Goal: Information Seeking & Learning: Find contact information

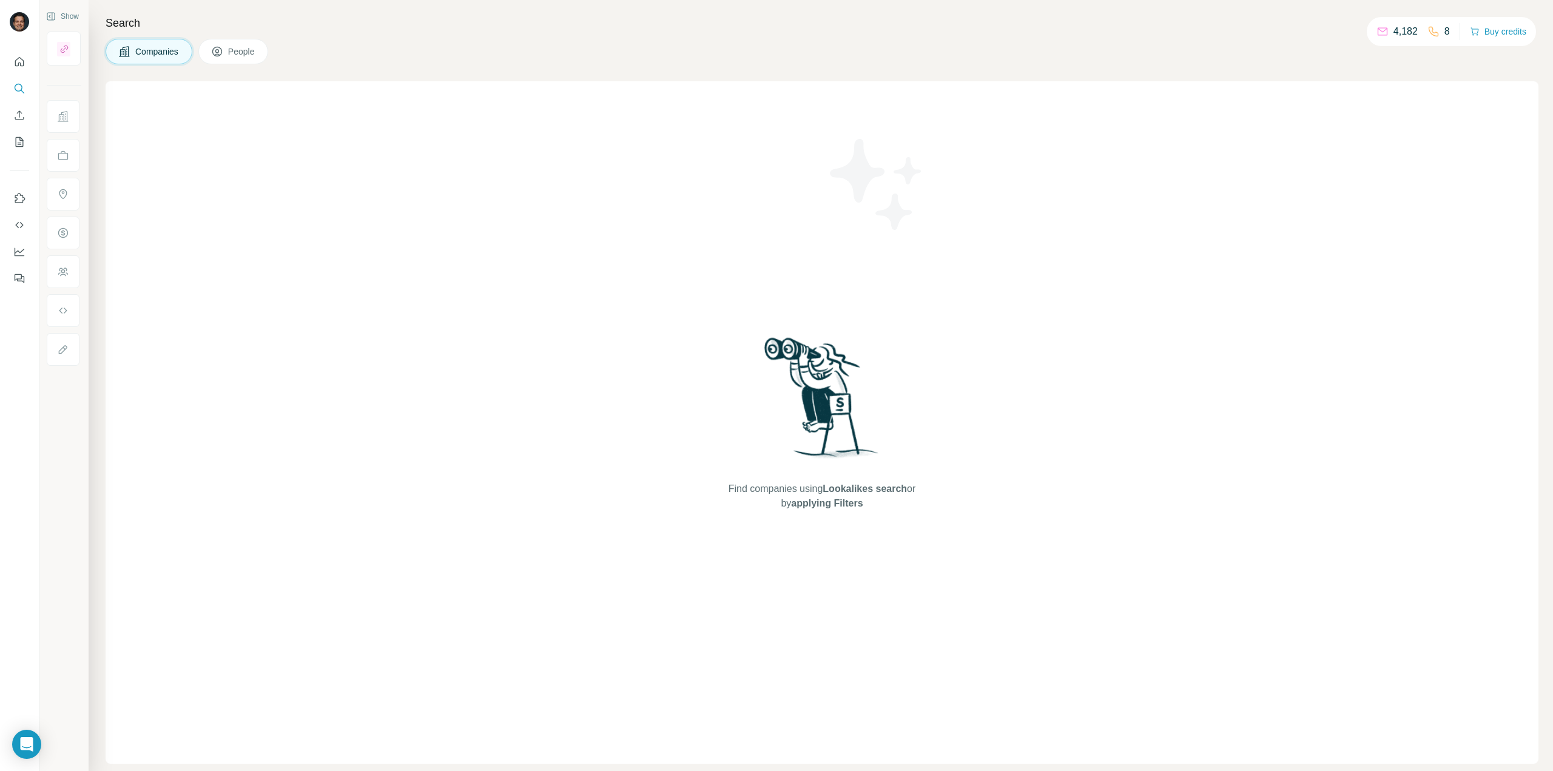
click at [256, 50] on span "People" at bounding box center [242, 51] width 28 height 12
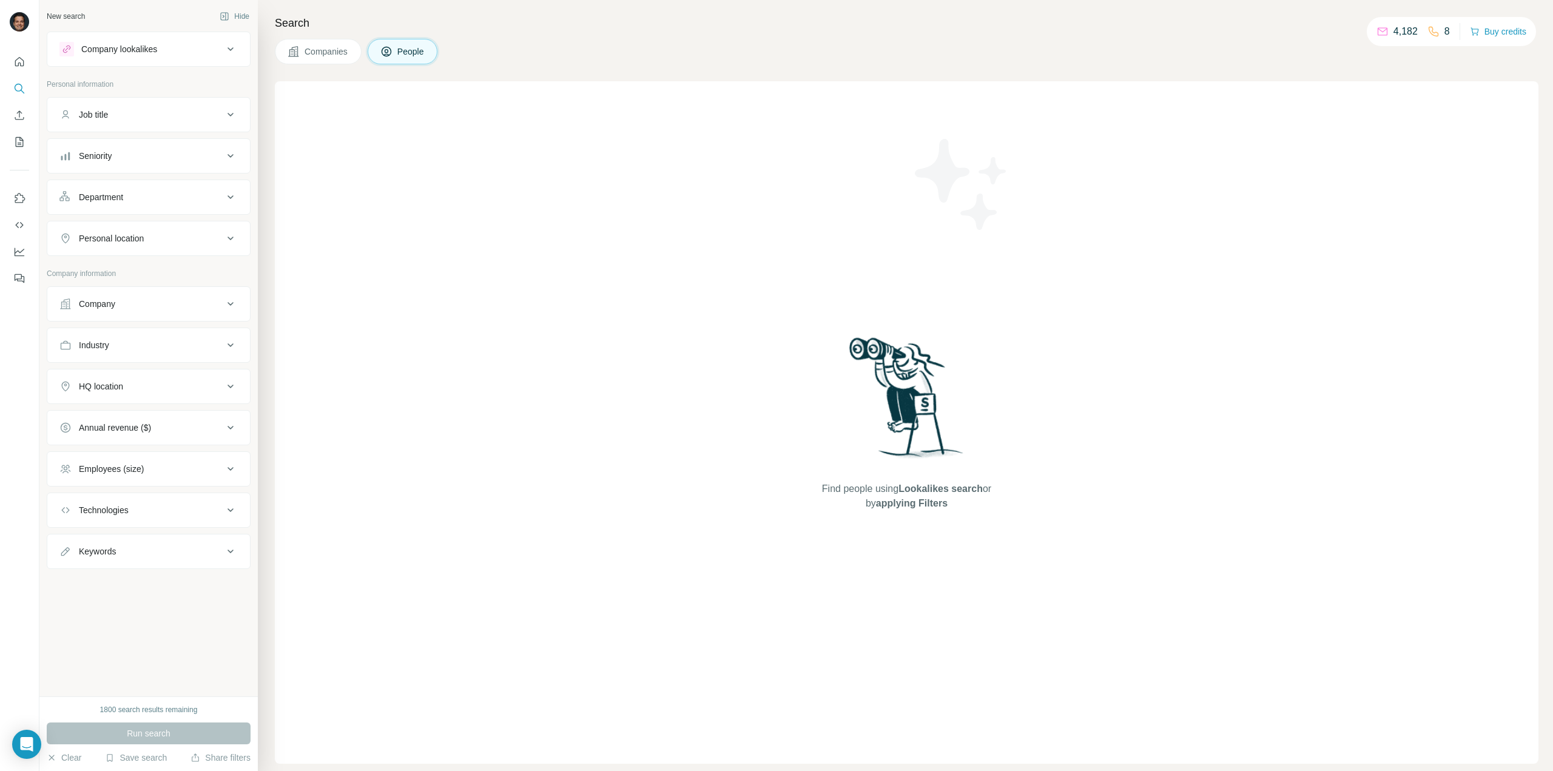
click at [147, 303] on div "Company" at bounding box center [141, 304] width 164 height 12
click at [136, 351] on input "text" at bounding box center [148, 357] width 178 height 22
type input "**********"
click at [138, 420] on p "[PERSON_NAME]" at bounding box center [152, 415] width 118 height 12
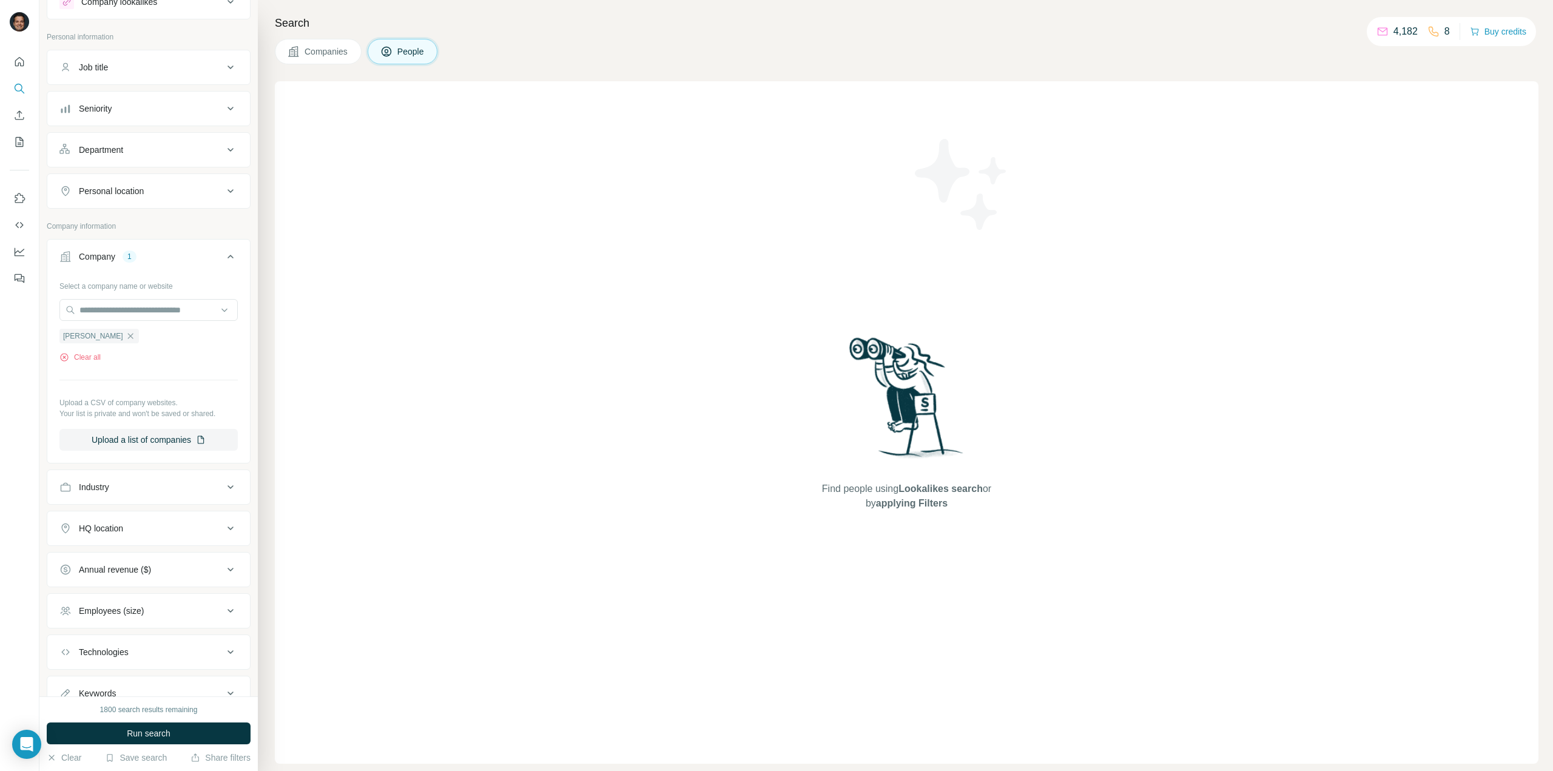
scroll to position [90, 0]
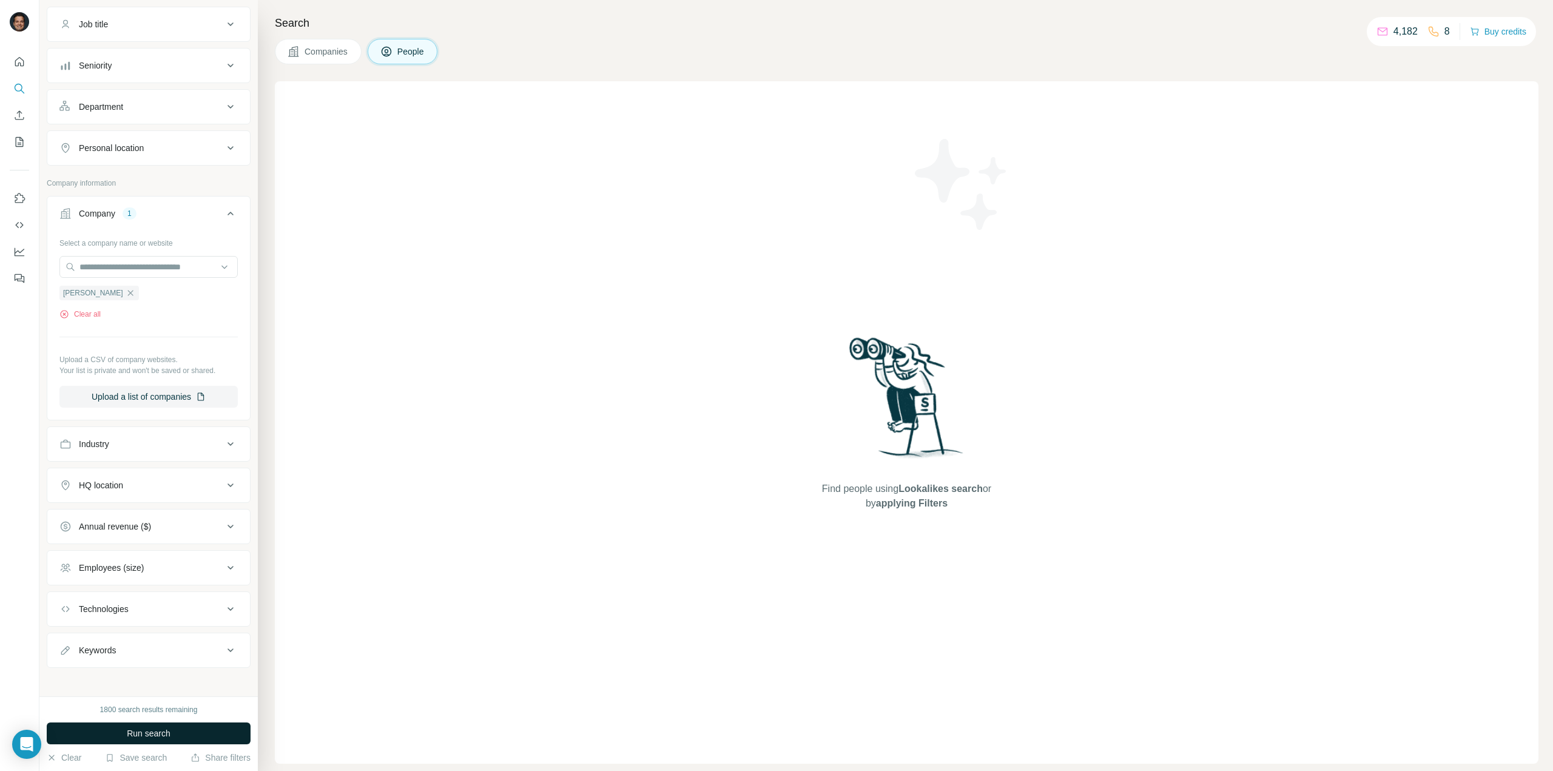
click at [153, 727] on button "Run search" at bounding box center [149, 733] width 204 height 22
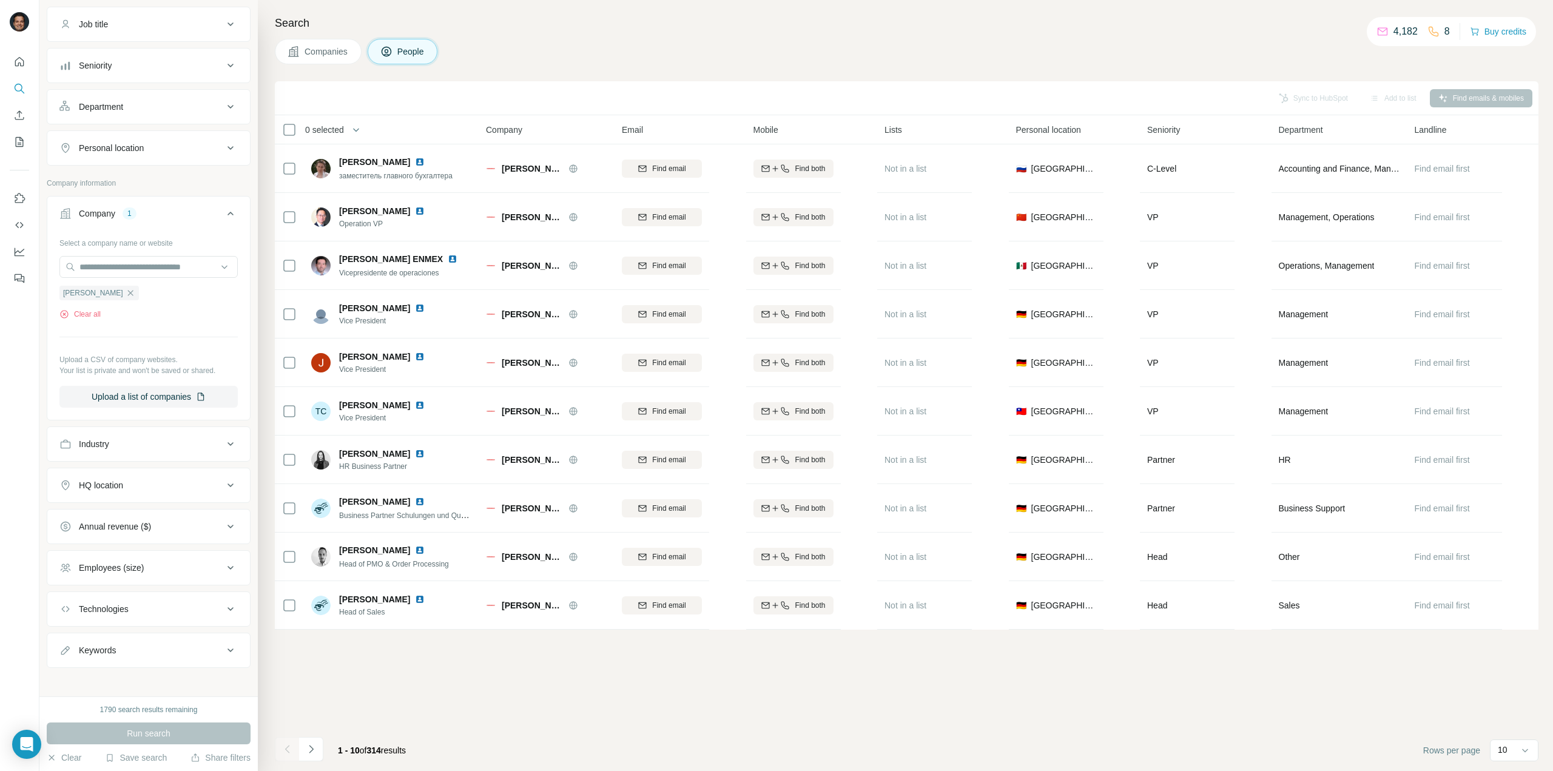
scroll to position [0, 0]
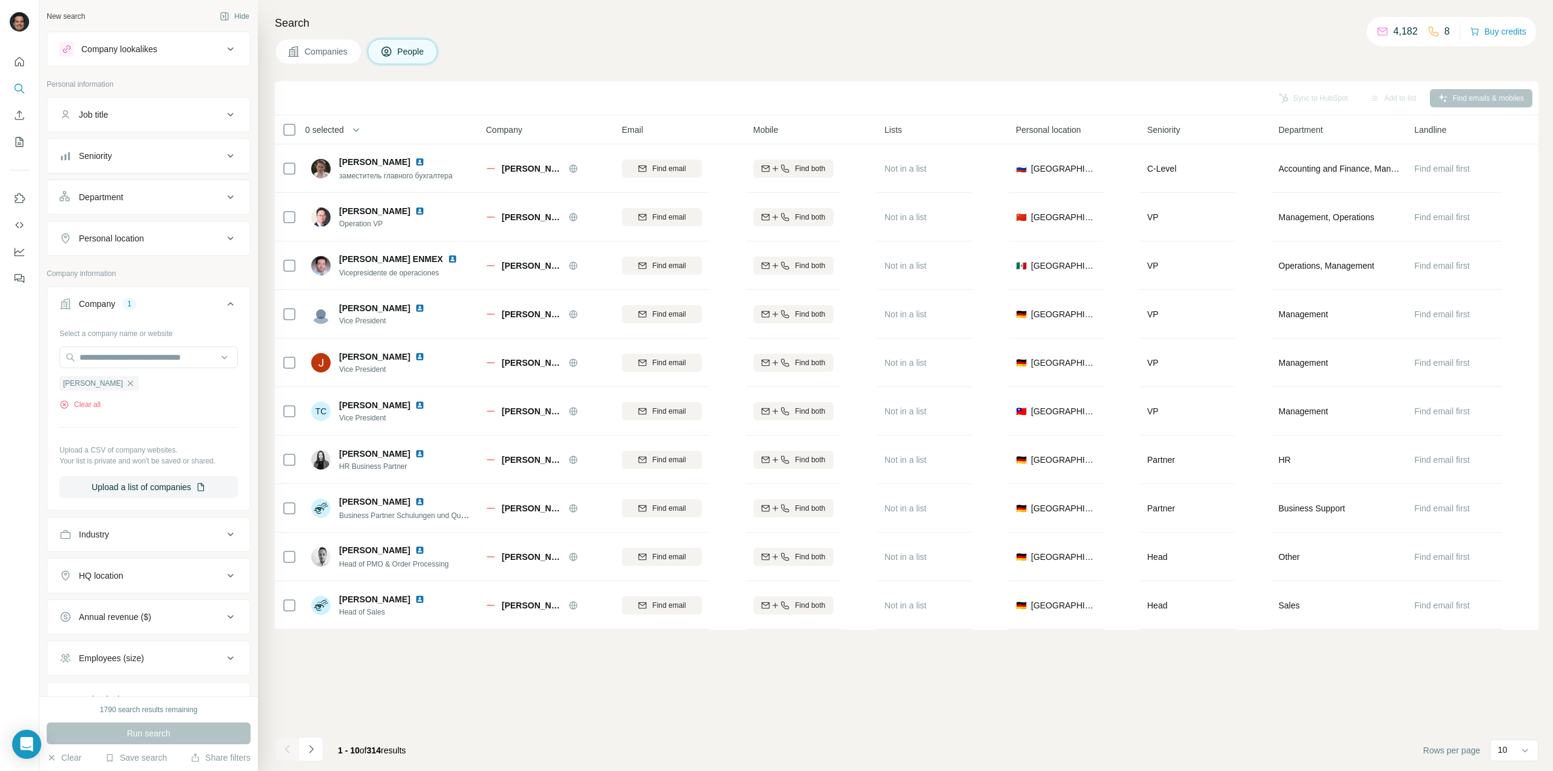
click at [169, 196] on div "Department" at bounding box center [141, 197] width 164 height 12
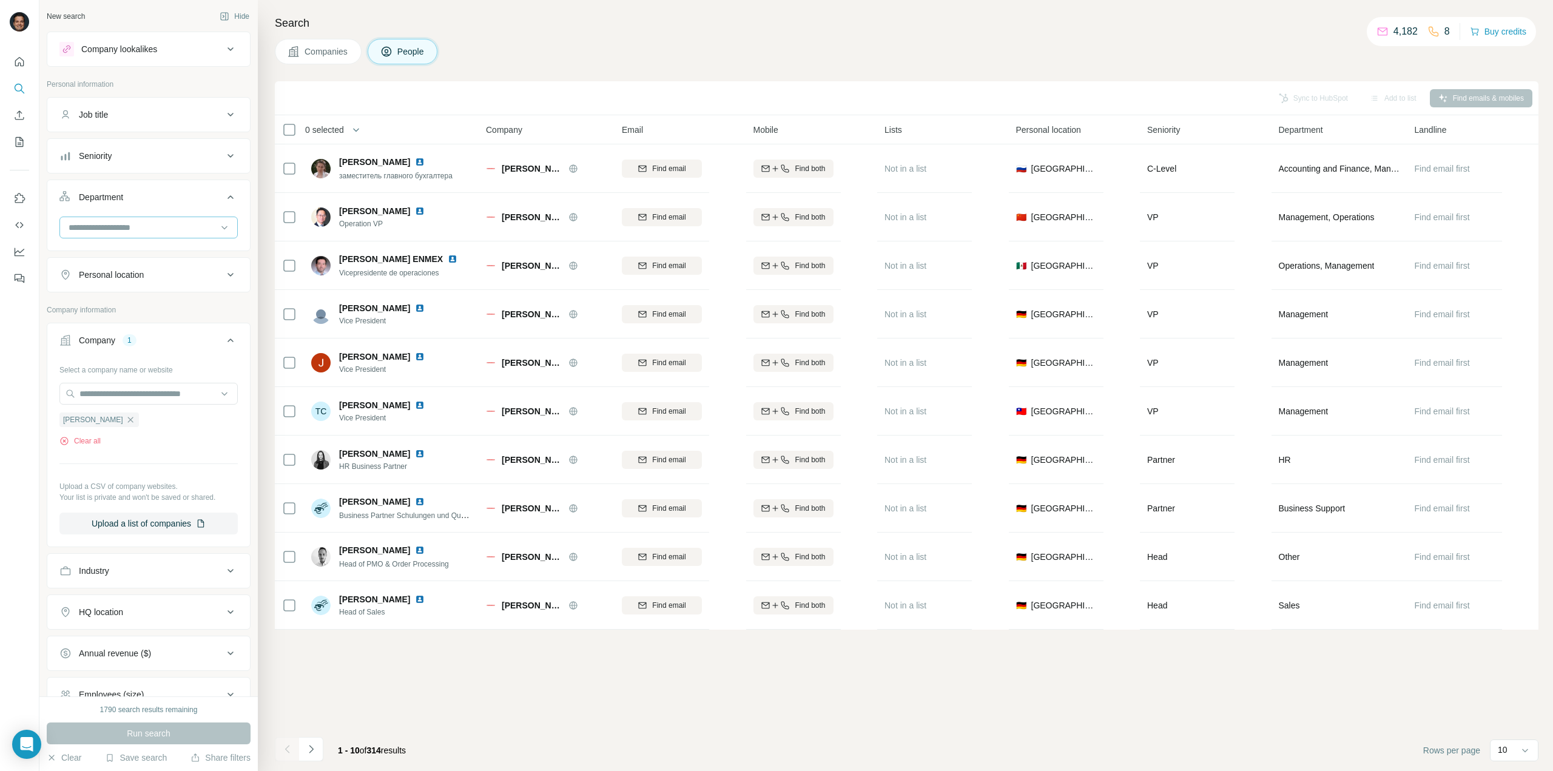
click at [150, 225] on input at bounding box center [142, 227] width 150 height 13
type input "*"
click at [152, 260] on div "Customer Relations" at bounding box center [143, 258] width 149 height 12
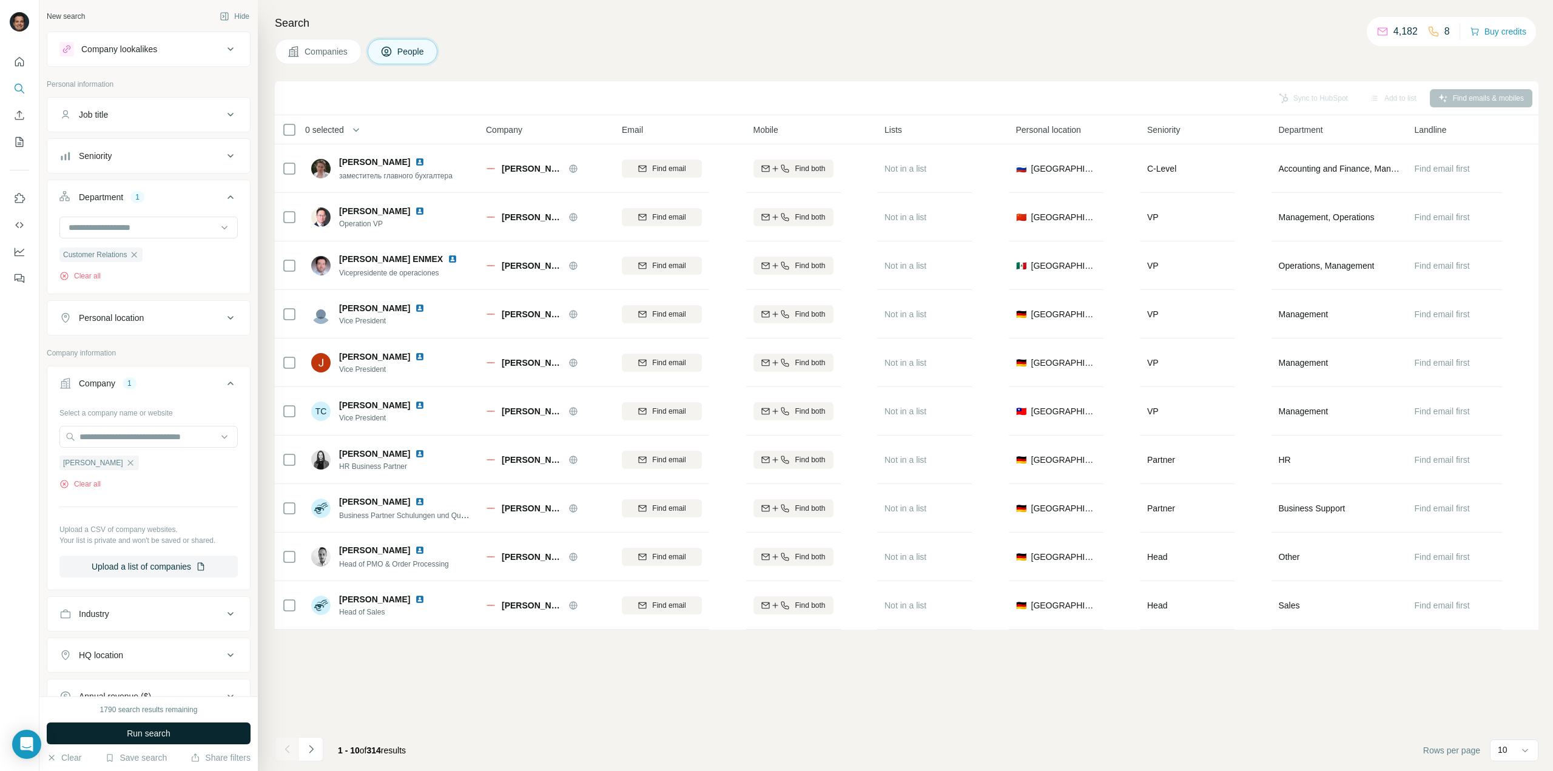
click at [143, 732] on span "Run search" at bounding box center [149, 733] width 44 height 12
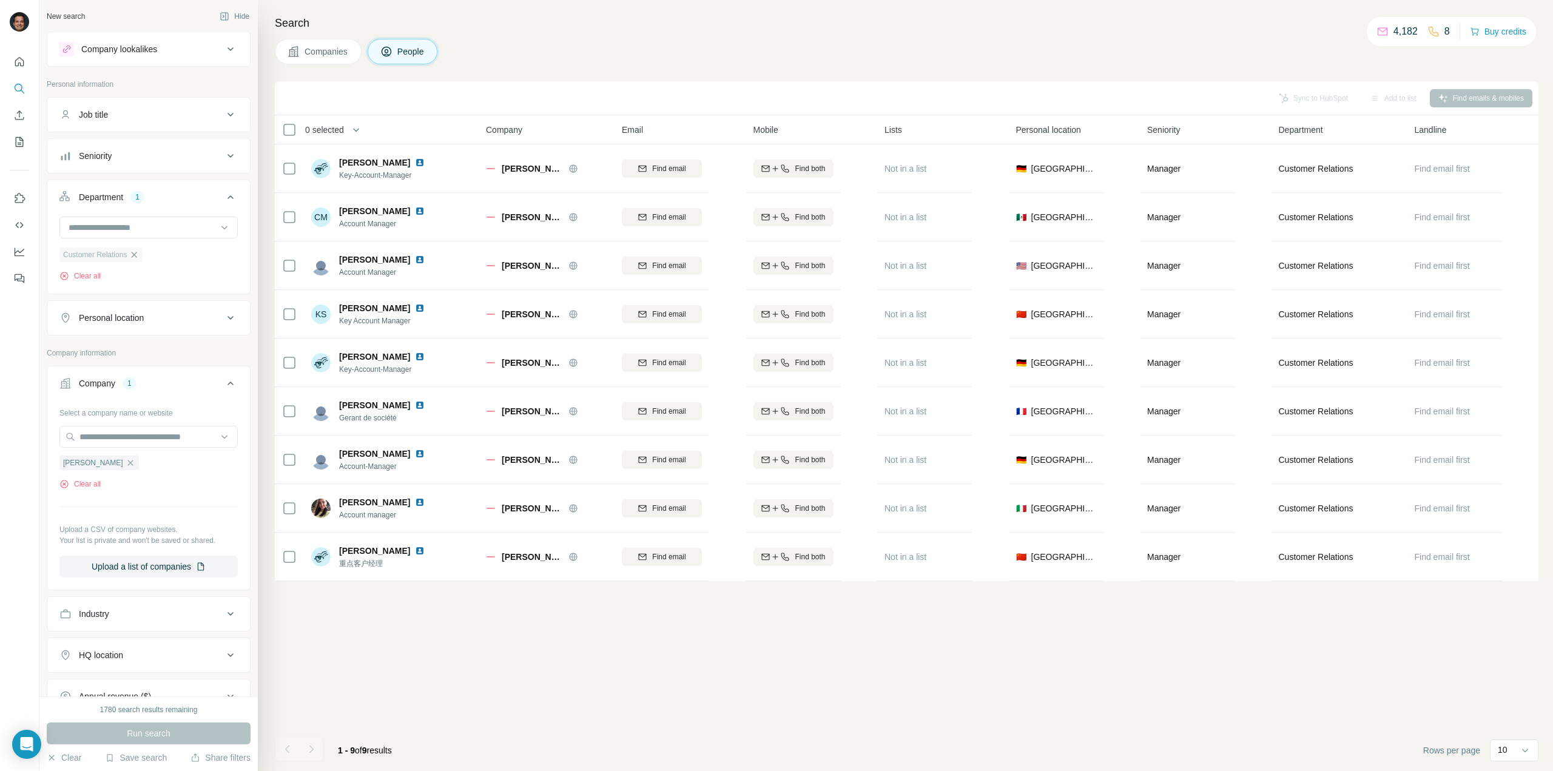
click at [137, 252] on icon "button" at bounding box center [134, 255] width 10 height 10
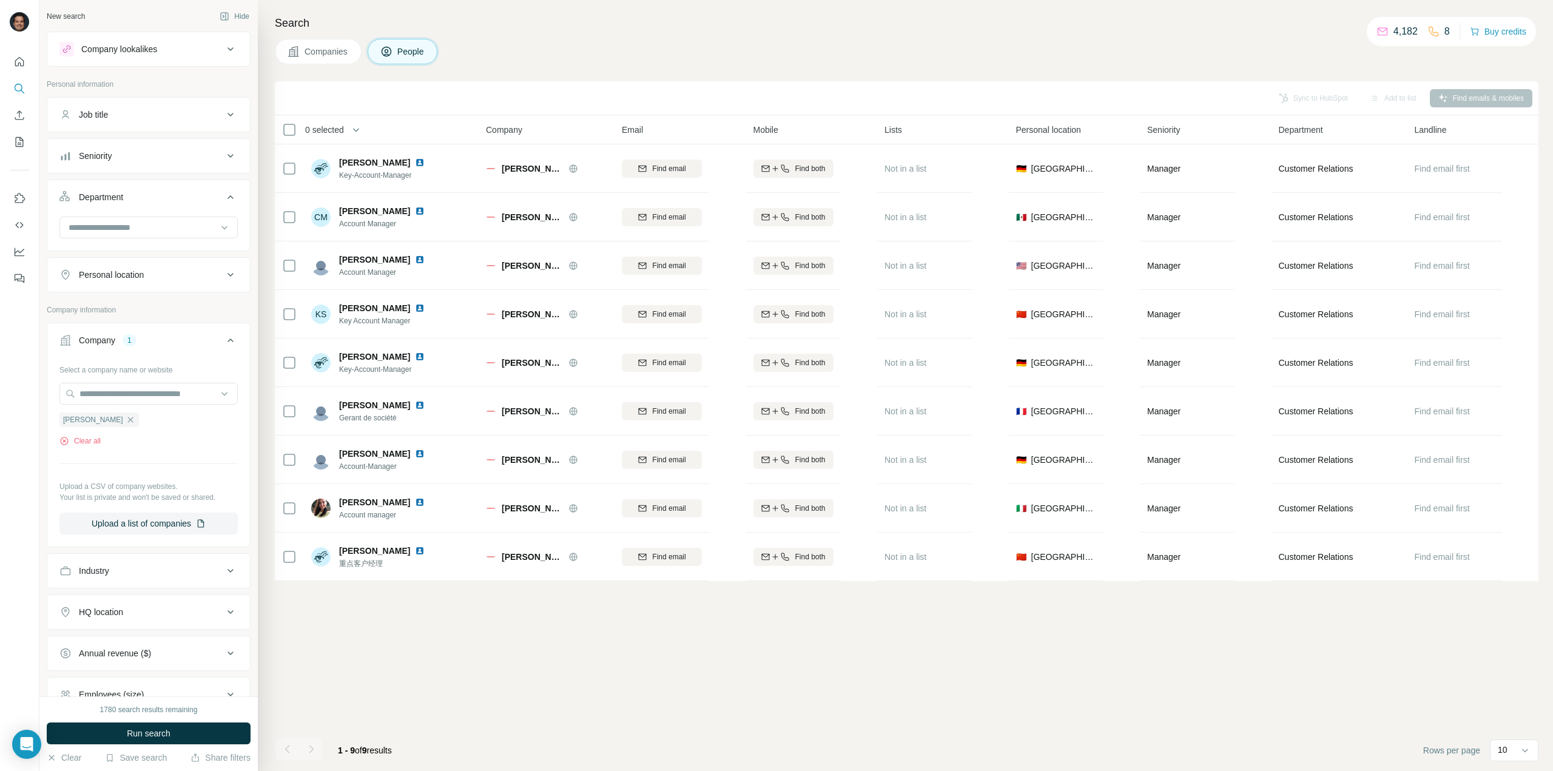
click at [170, 151] on div "Seniority" at bounding box center [141, 156] width 164 height 12
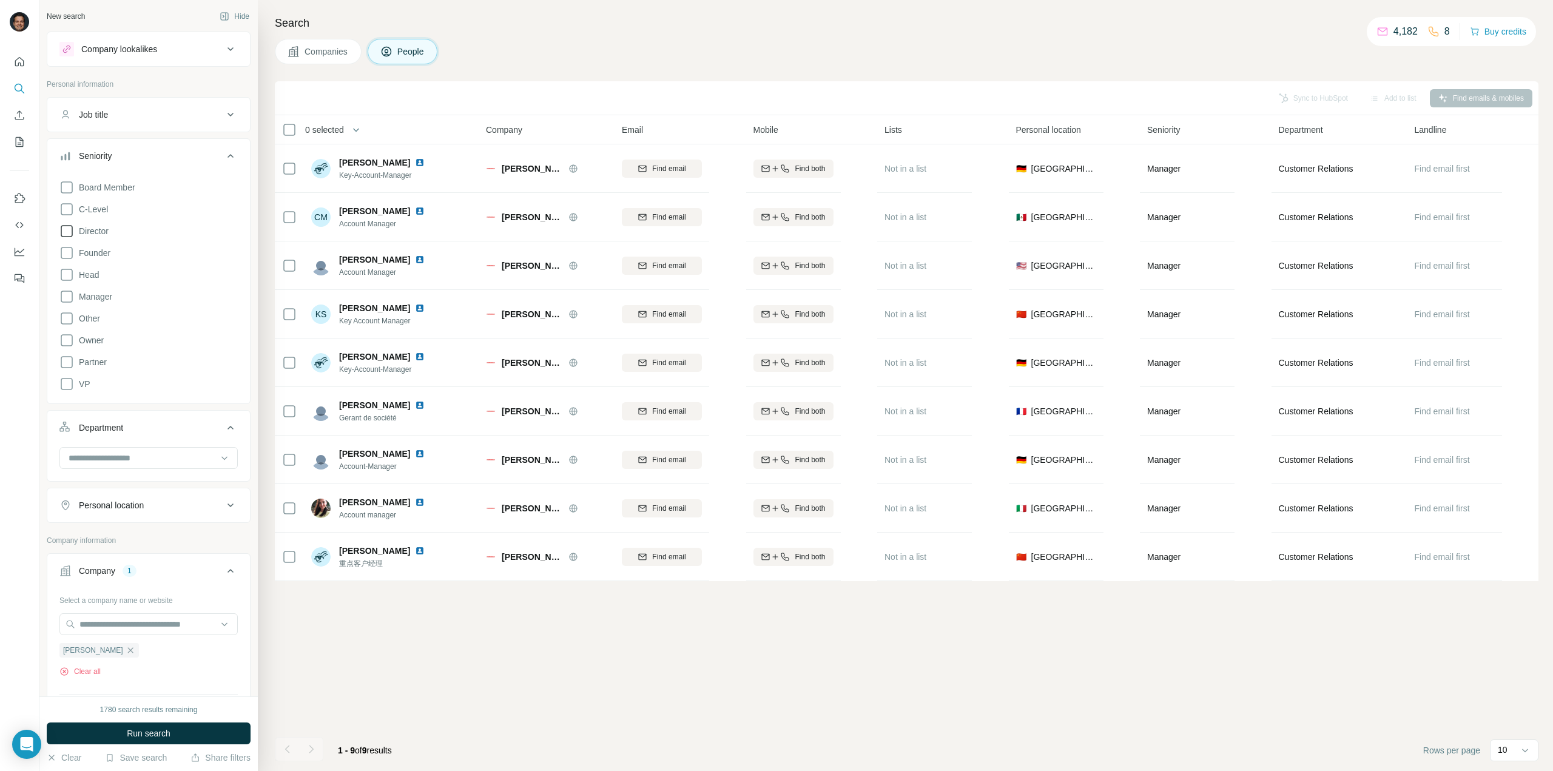
click at [64, 230] on icon at bounding box center [66, 231] width 15 height 15
click at [67, 270] on icon at bounding box center [66, 275] width 15 height 15
click at [181, 733] on button "Run search" at bounding box center [149, 733] width 204 height 22
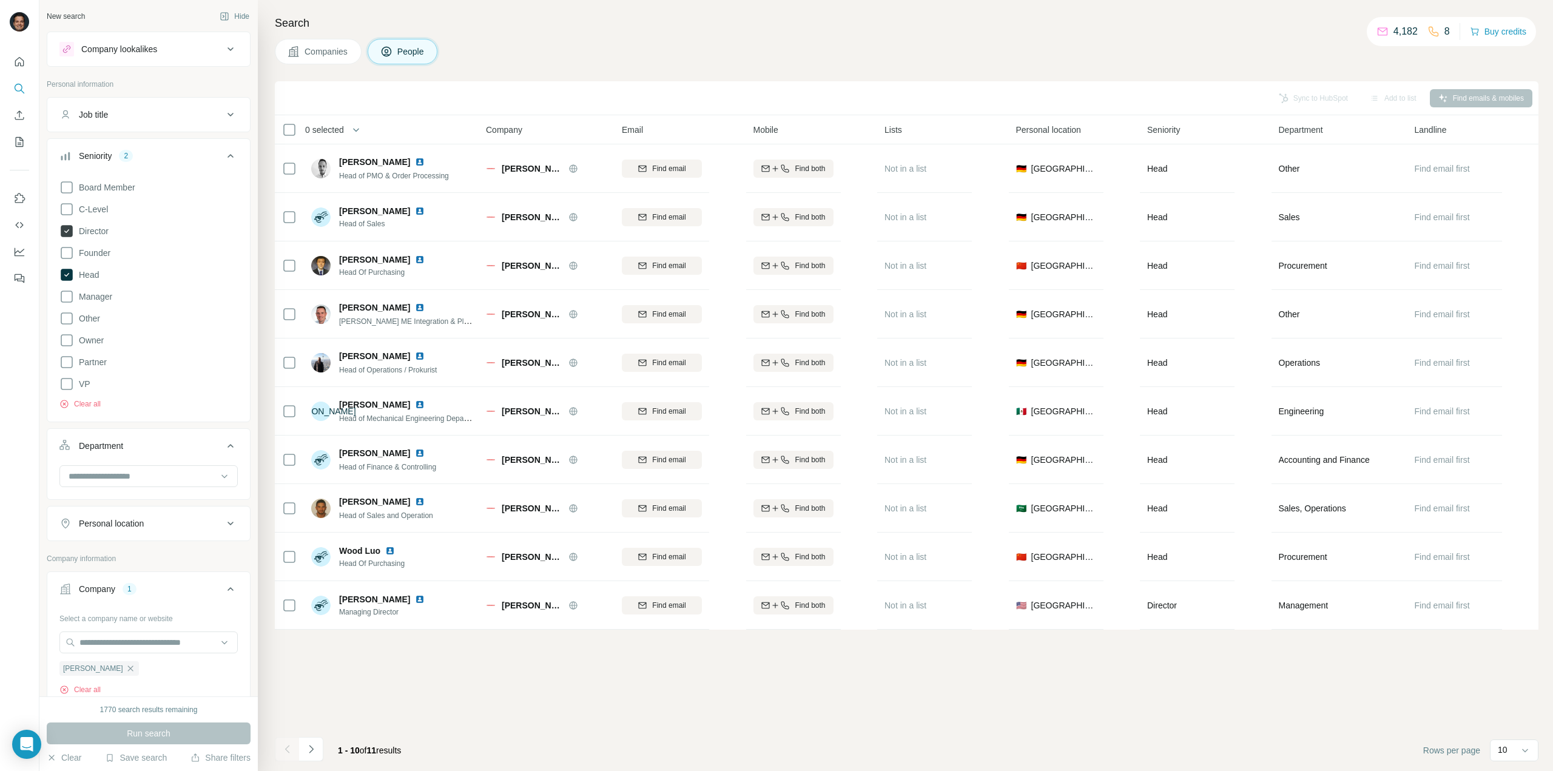
click at [67, 227] on icon at bounding box center [67, 231] width 12 height 12
click at [68, 274] on icon at bounding box center [67, 275] width 12 height 12
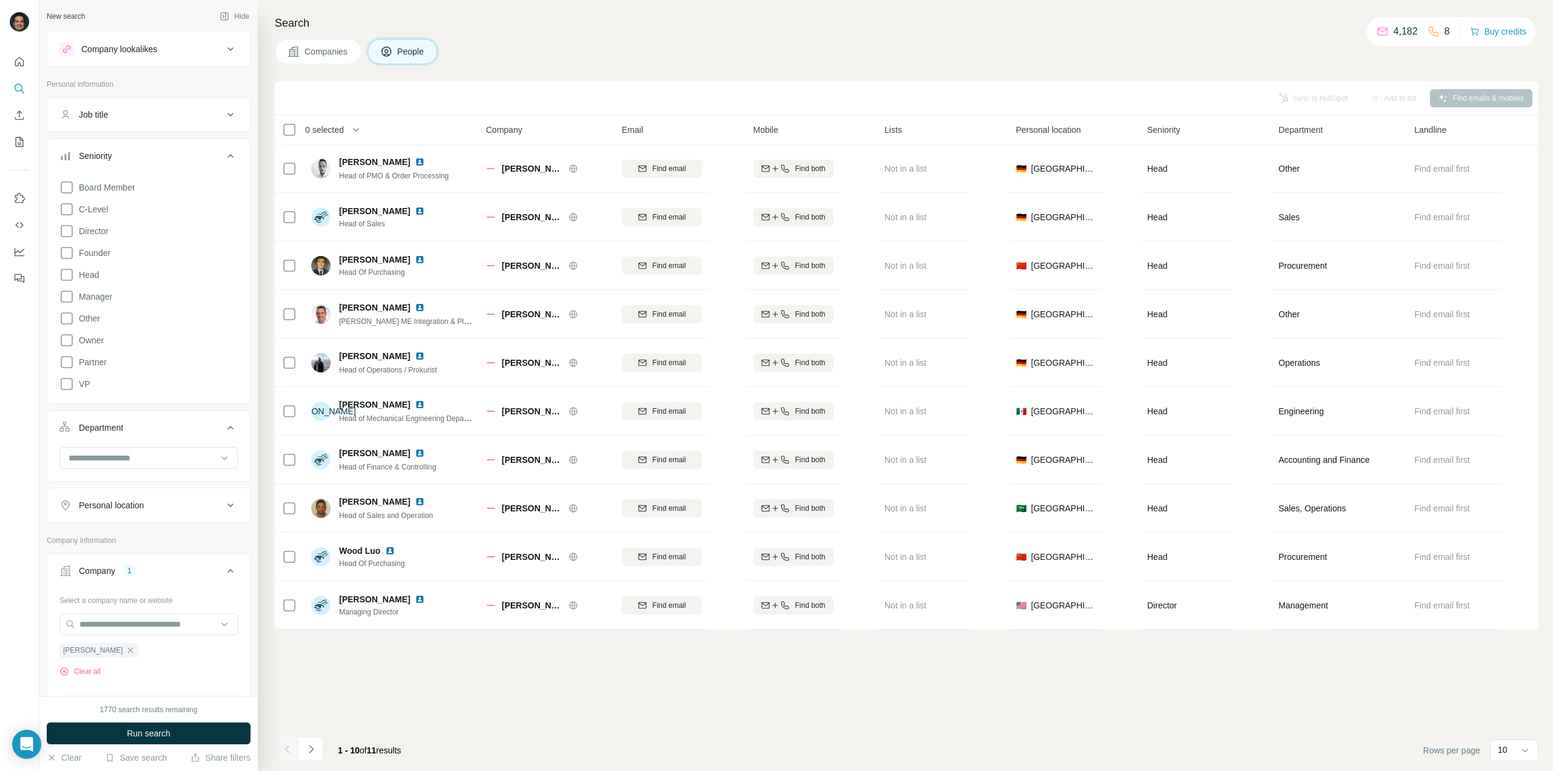
click at [183, 111] on div "Job title" at bounding box center [141, 115] width 164 height 12
click at [163, 140] on input "text" at bounding box center [136, 145] width 154 height 22
paste input "**********"
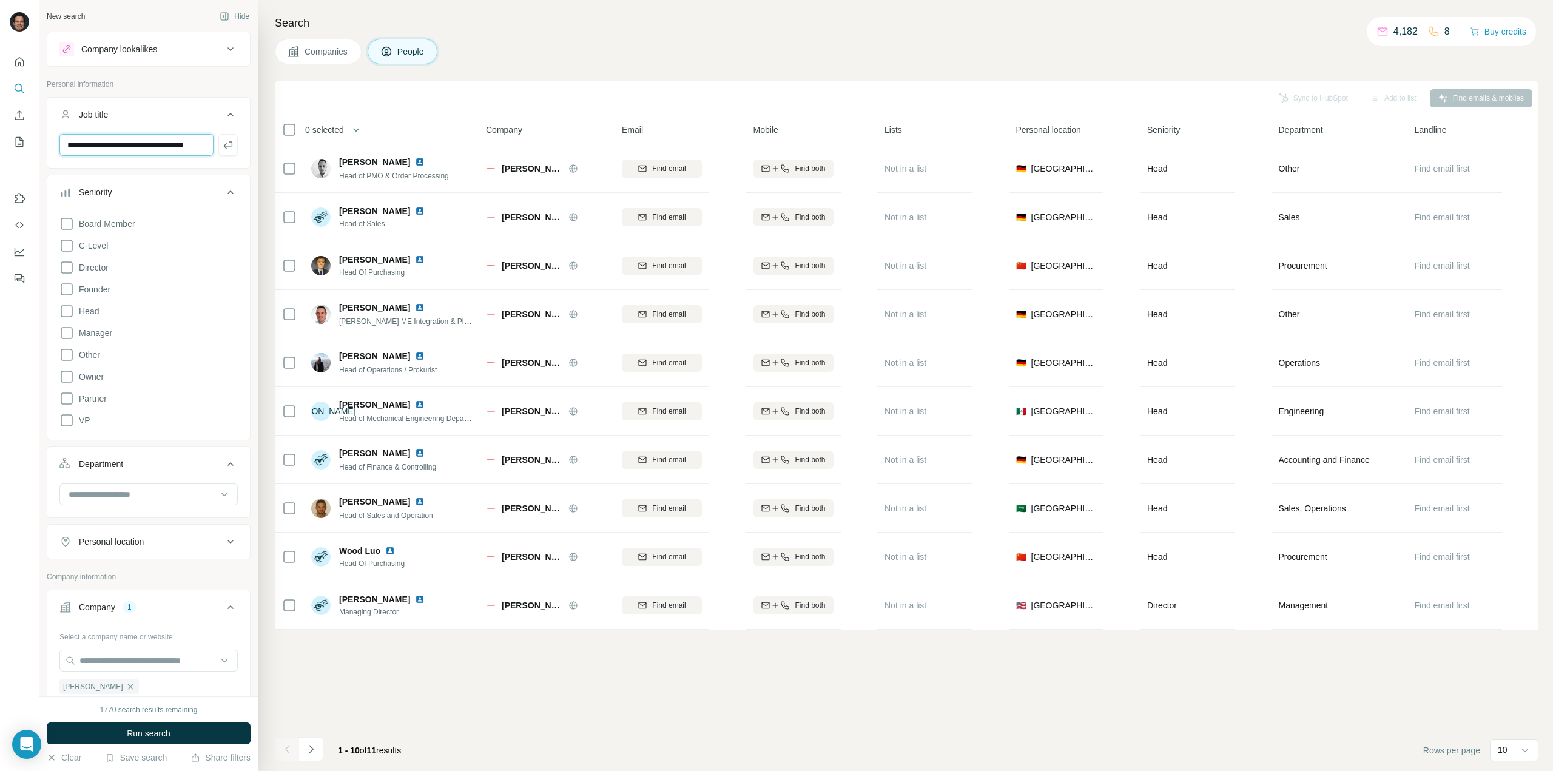
scroll to position [0, 28]
type input "**********"
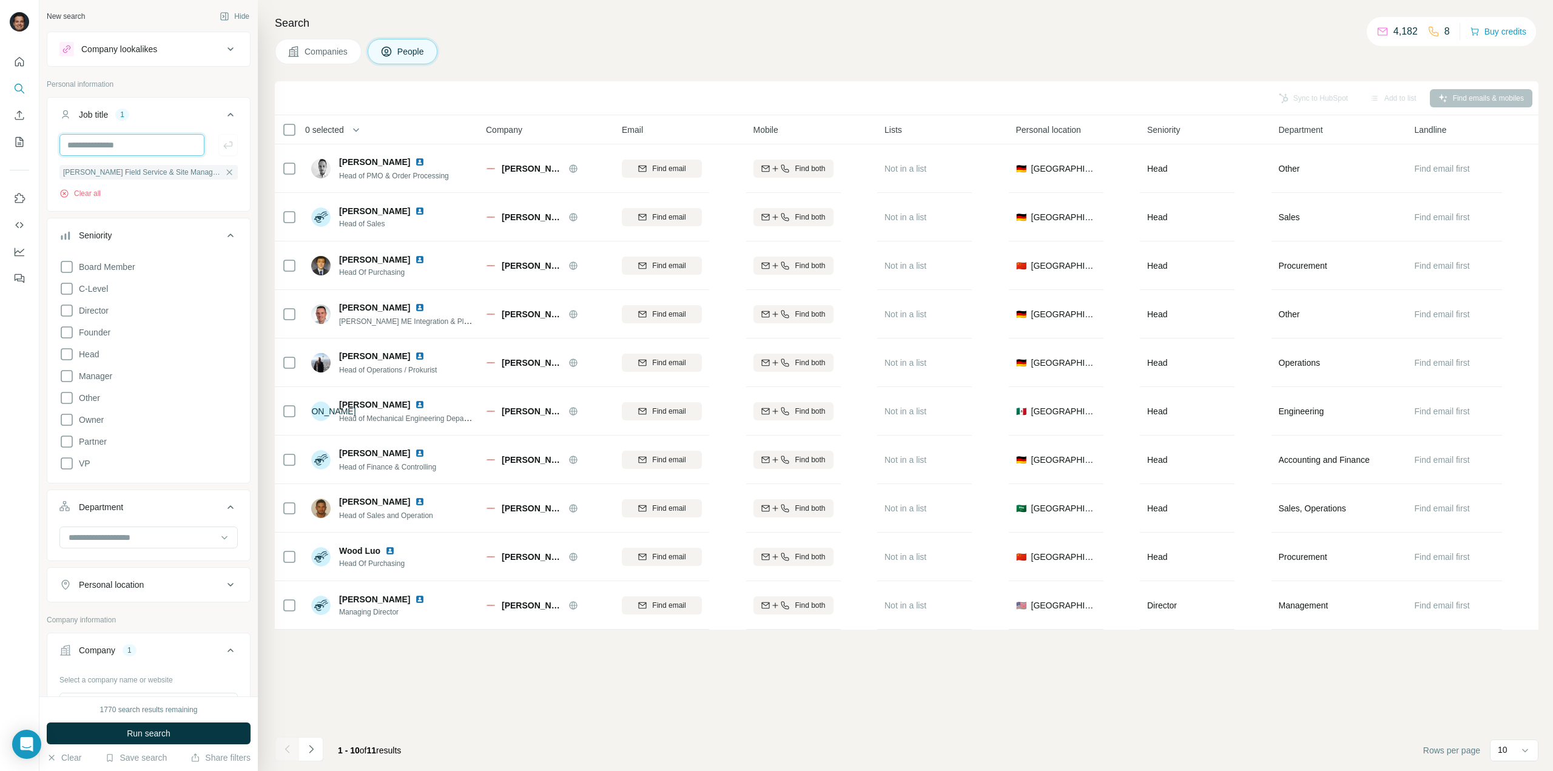
scroll to position [0, 0]
drag, startPoint x: 200, startPoint y: 733, endPoint x: 213, endPoint y: 717, distance: 20.3
click at [200, 733] on button "Run search" at bounding box center [149, 733] width 204 height 22
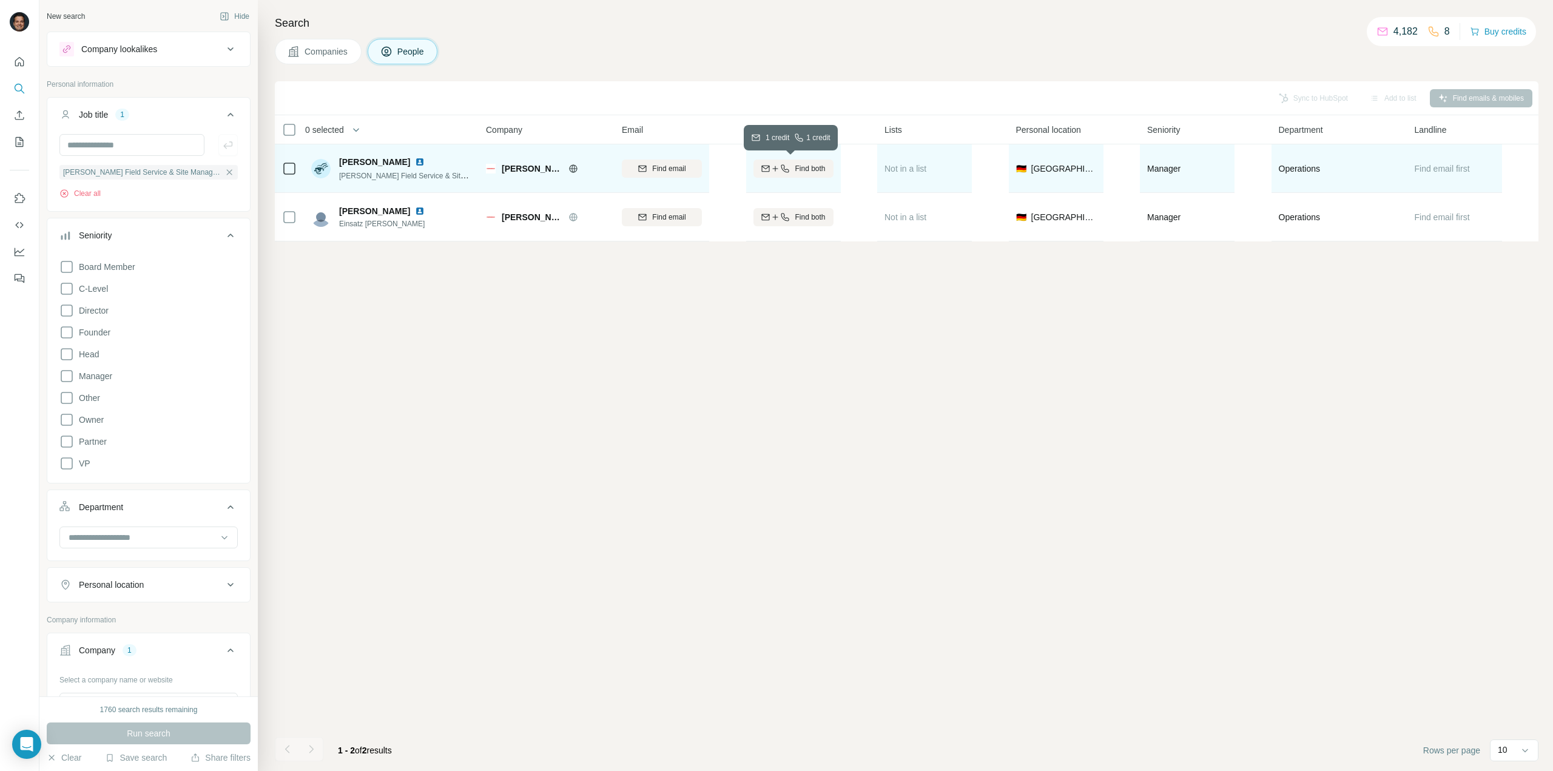
click at [789, 166] on div "Find both" at bounding box center [793, 168] width 80 height 11
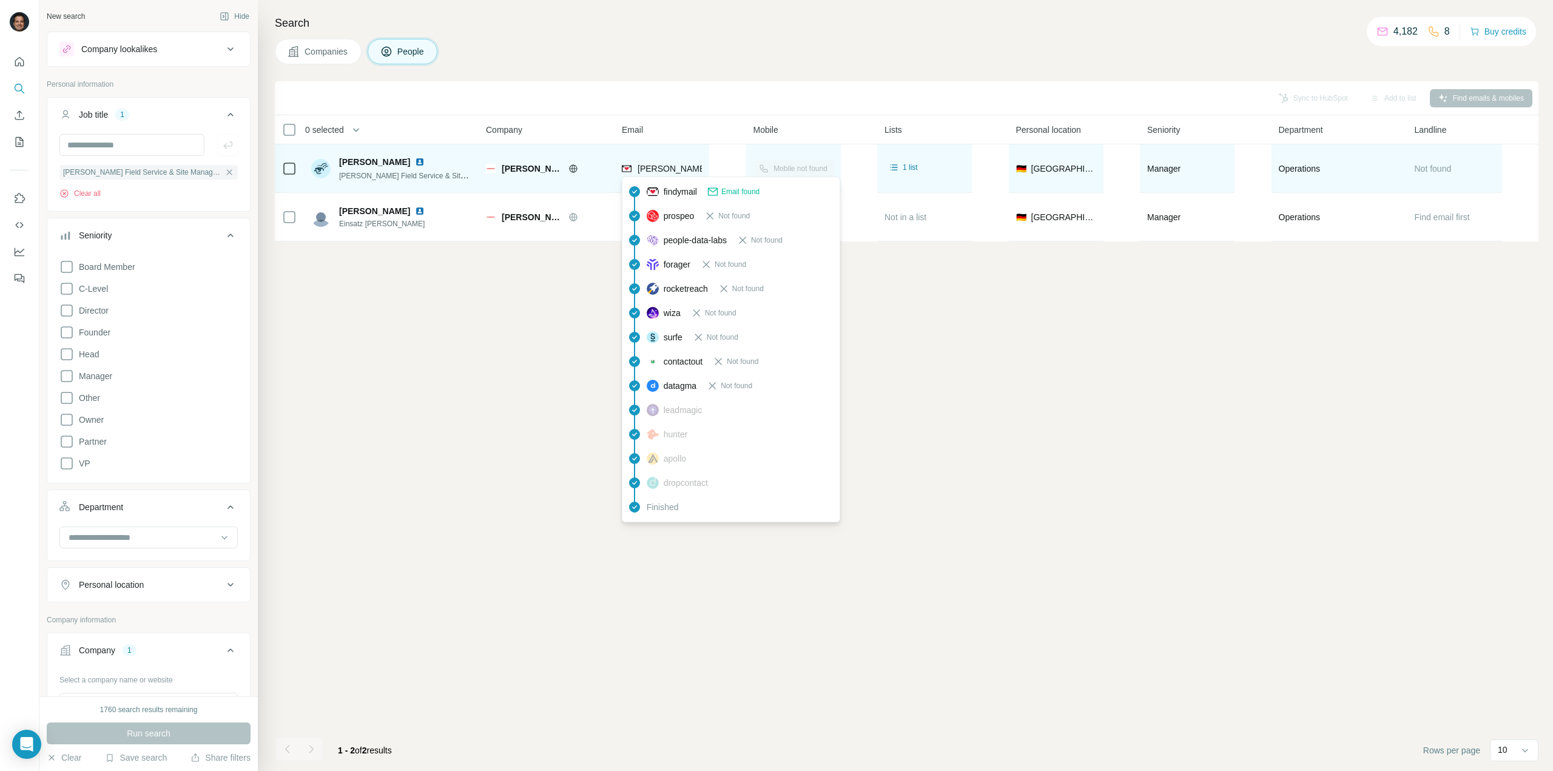
click at [647, 167] on span "[PERSON_NAME][EMAIL_ADDRESS][PERSON_NAME][PERSON_NAME][DOMAIN_NAME]" at bounding box center [815, 169] width 354 height 10
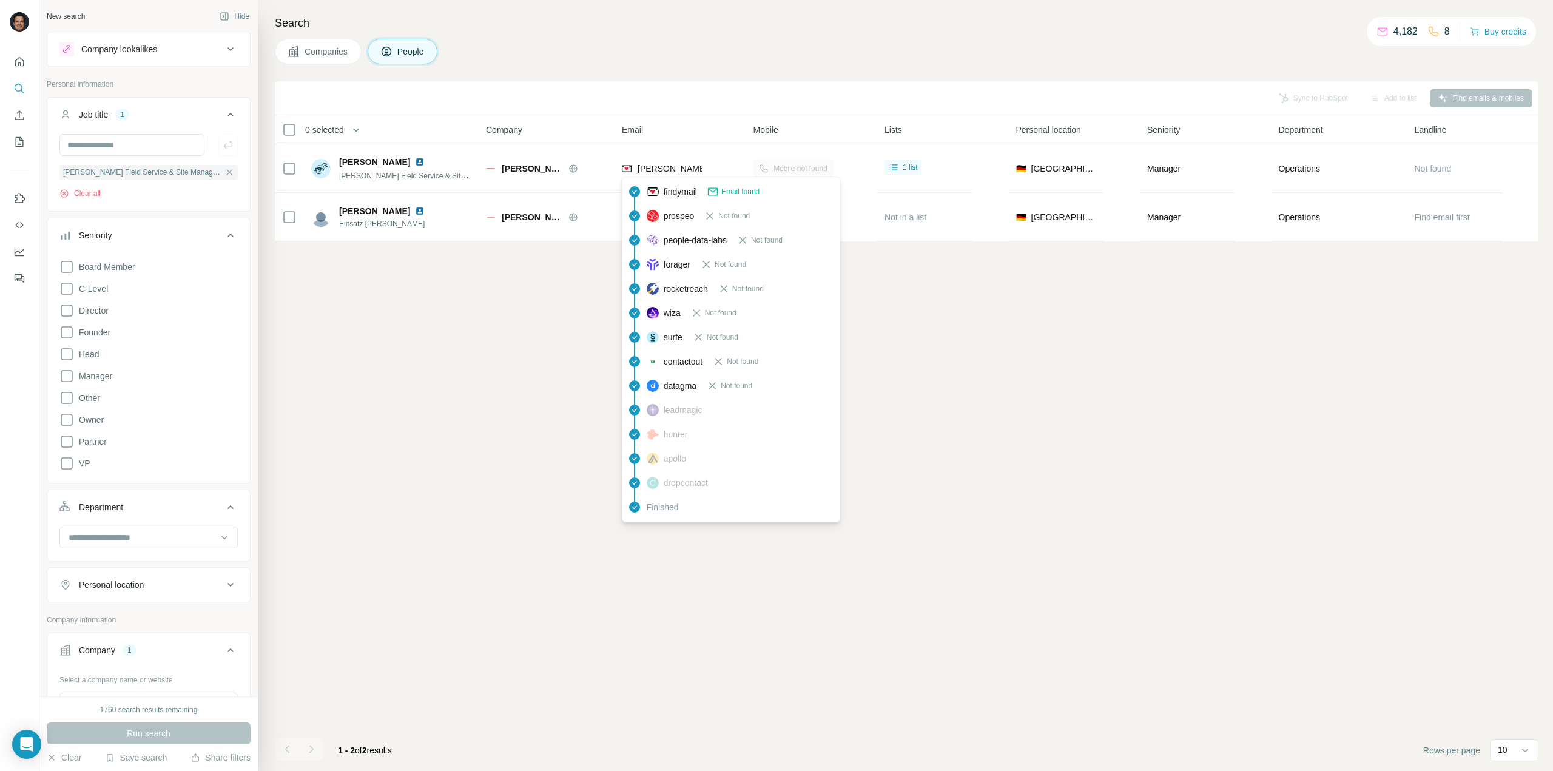
click at [742, 76] on div "Search Companies People Sync to HubSpot Add to list Find emails & mobiles 0 sel…" at bounding box center [905, 385] width 1295 height 771
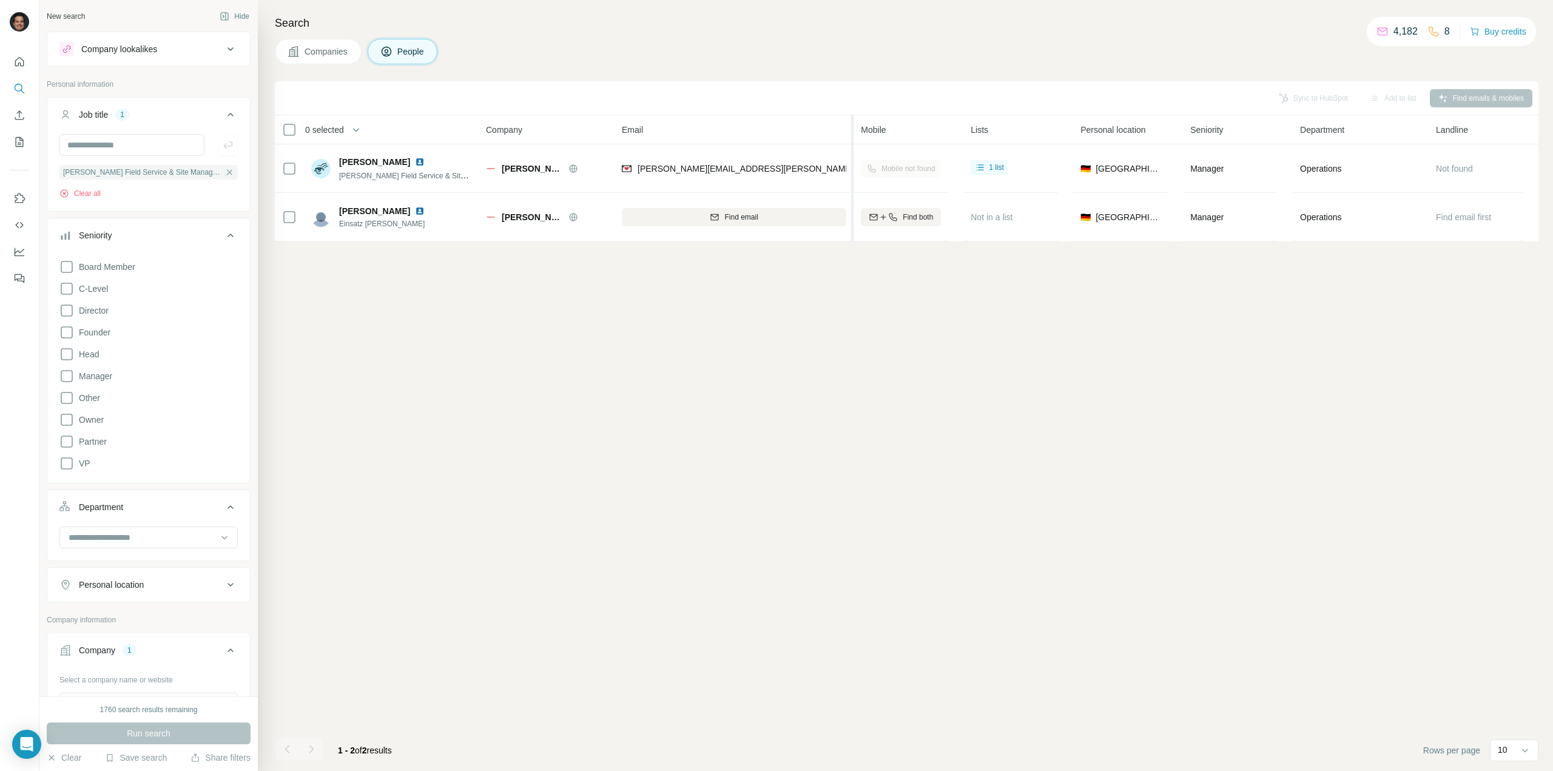
drag, startPoint x: 742, startPoint y: 129, endPoint x: 853, endPoint y: 127, distance: 111.0
click at [0, 0] on tr "0 selected People Company Email Mobile Lists Personal location Seniority Depart…" at bounding box center [0, 0] width 0 height 0
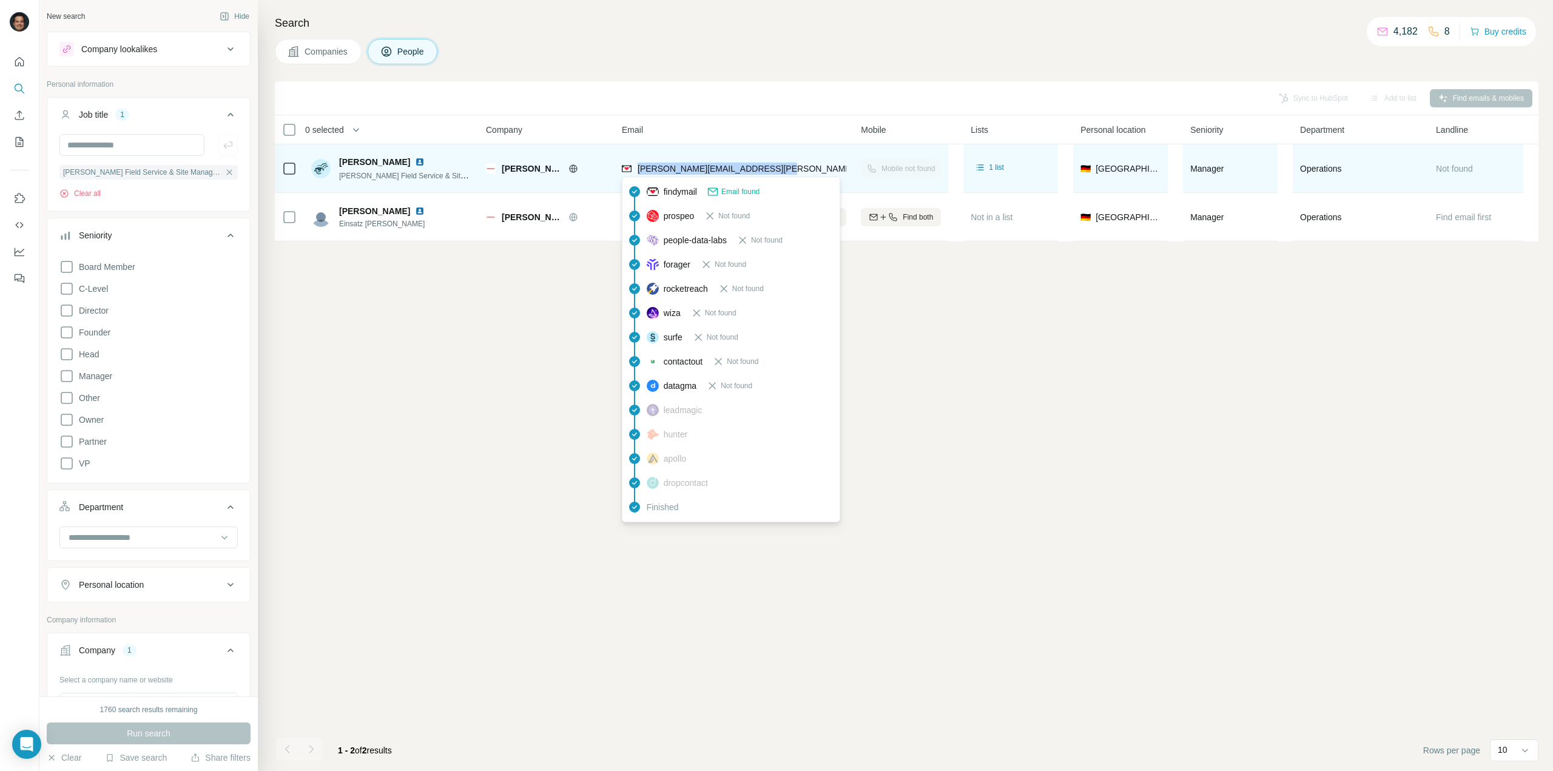
drag, startPoint x: 793, startPoint y: 168, endPoint x: 637, endPoint y: 167, distance: 156.5
click at [637, 167] on div "[PERSON_NAME][EMAIL_ADDRESS][PERSON_NAME][PERSON_NAME][DOMAIN_NAME]" at bounding box center [734, 168] width 224 height 33
copy span "[PERSON_NAME][EMAIL_ADDRESS][PERSON_NAME][PERSON_NAME][DOMAIN_NAME]"
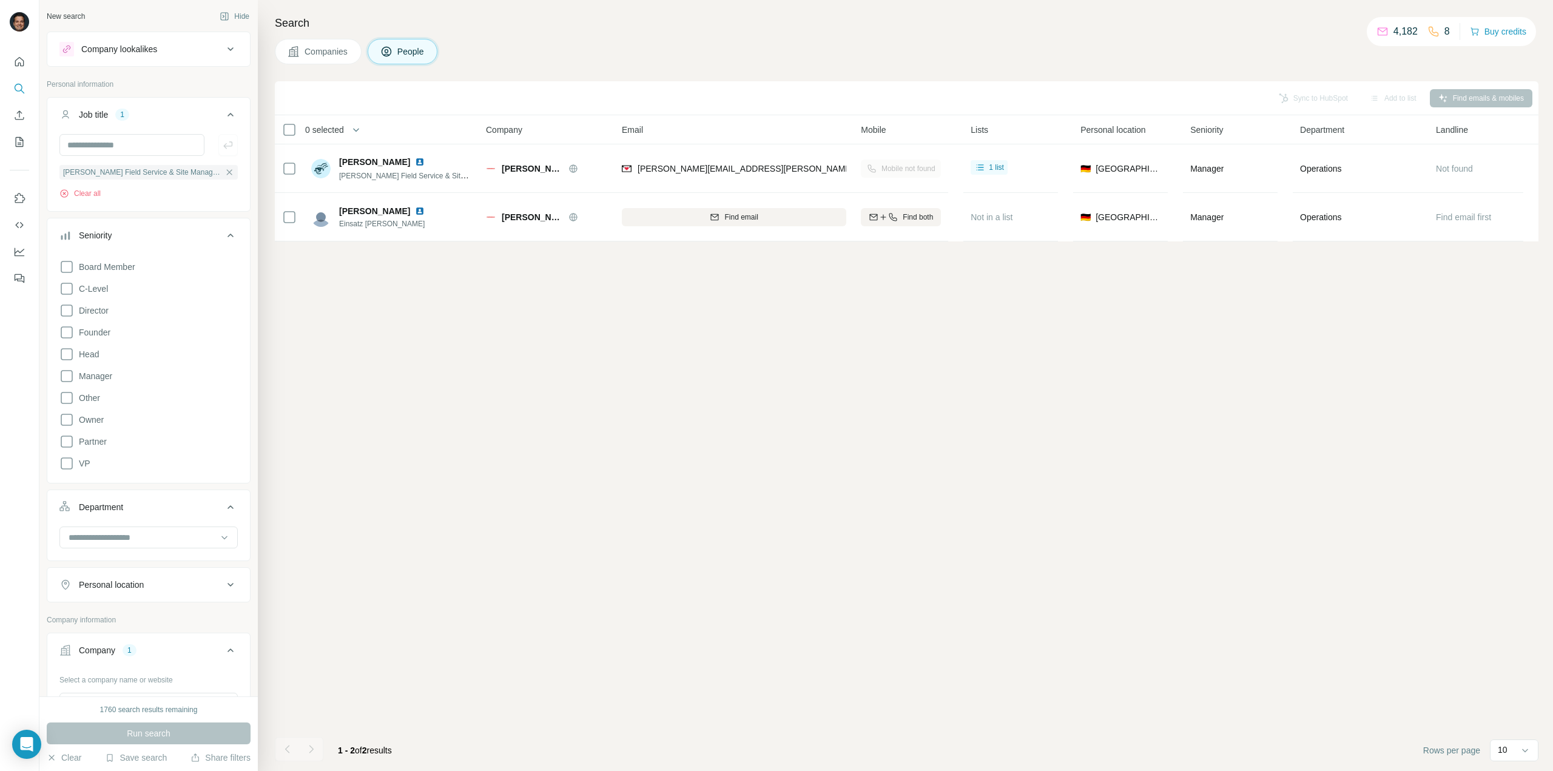
drag, startPoint x: 428, startPoint y: 161, endPoint x: 391, endPoint y: 276, distance: 121.2
click at [391, 276] on div "Sync to HubSpot Add to list Find emails & mobiles 0 selected People Company Ema…" at bounding box center [907, 426] width 1264 height 690
